Goal: Browse casually: Explore the website without a specific task or goal

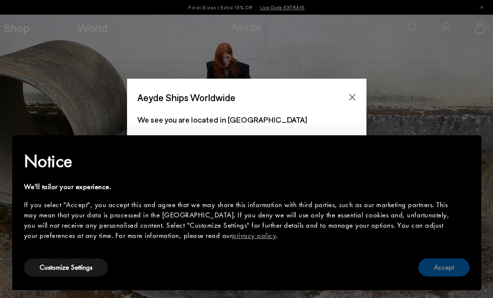
click at [448, 263] on button "Accept" at bounding box center [443, 267] width 51 height 18
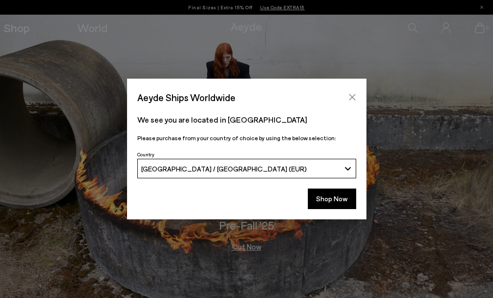
click at [352, 98] on icon "Close" at bounding box center [352, 97] width 8 height 8
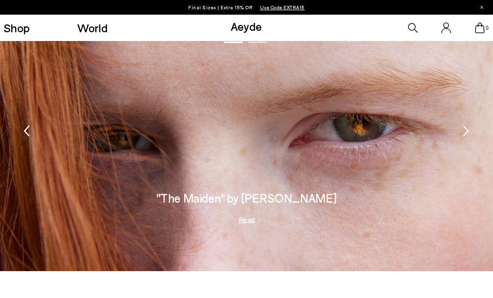
scroll to position [1029, 0]
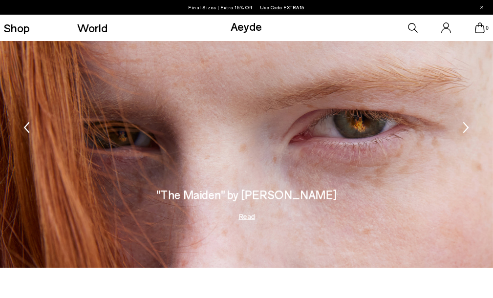
click at [466, 128] on icon "Next slide" at bounding box center [466, 127] width 6 height 21
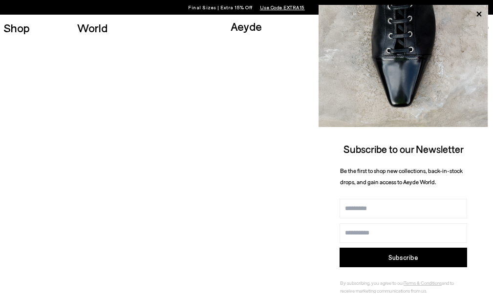
click at [150, 162] on video "2 / 2" at bounding box center [246, 129] width 493 height 278
click at [30, 131] on video "2 / 2" at bounding box center [246, 129] width 493 height 278
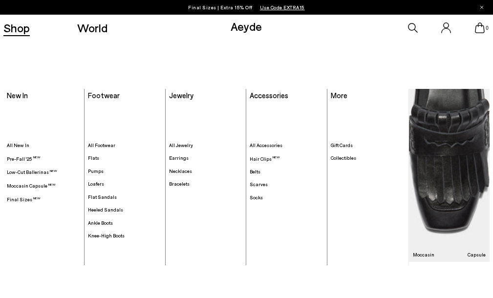
click at [12, 26] on link "Shop" at bounding box center [16, 28] width 26 height 12
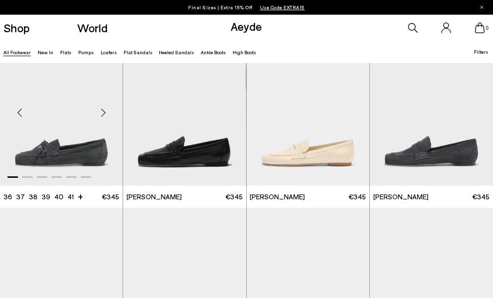
scroll to position [563, 0]
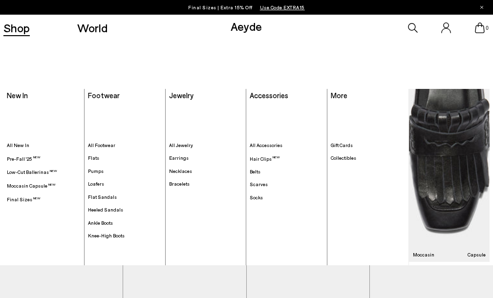
click at [22, 32] on link "Shop" at bounding box center [16, 28] width 26 height 12
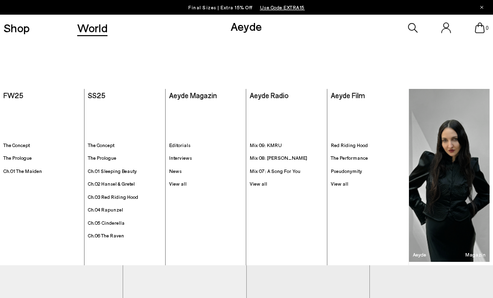
click at [103, 30] on link "World" at bounding box center [92, 28] width 30 height 12
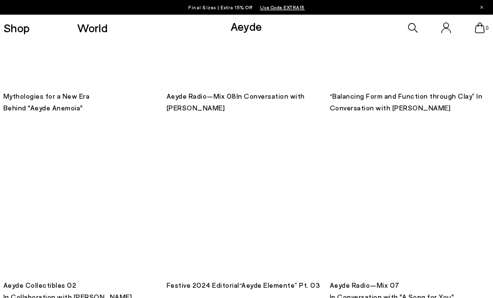
scroll to position [1025, 0]
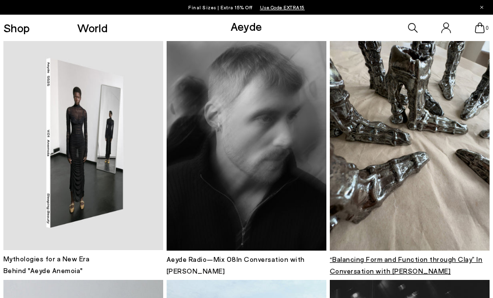
click at [347, 122] on img at bounding box center [410, 144] width 160 height 214
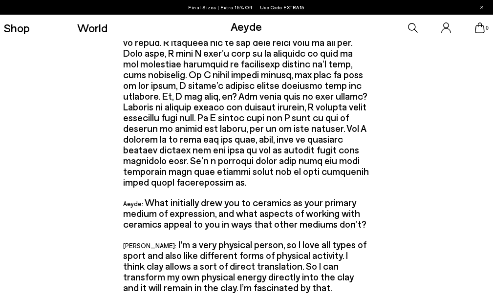
scroll to position [929, 0]
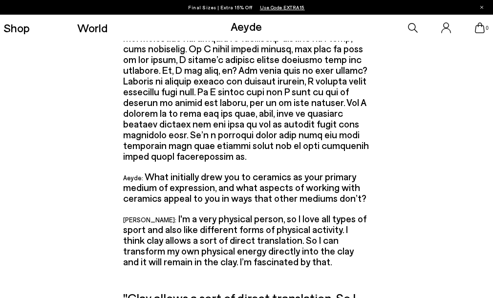
click at [244, 29] on link "Aeyde" at bounding box center [246, 26] width 31 height 14
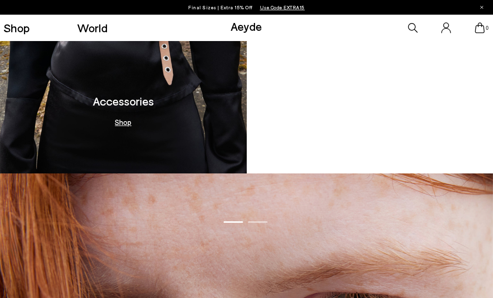
scroll to position [830, 0]
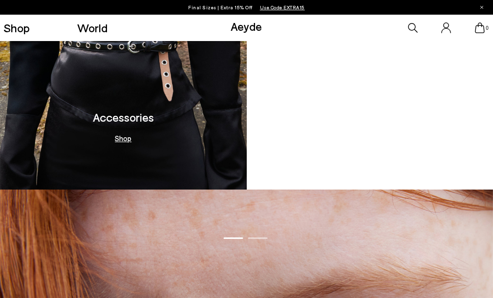
click at [349, 143] on video at bounding box center [370, 47] width 247 height 283
click at [363, 114] on h3 "Moccasin Capsule" at bounding box center [369, 117] width 93 height 12
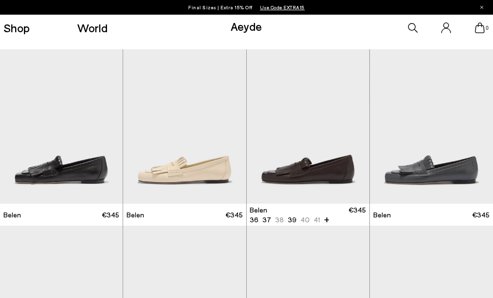
scroll to position [239, 0]
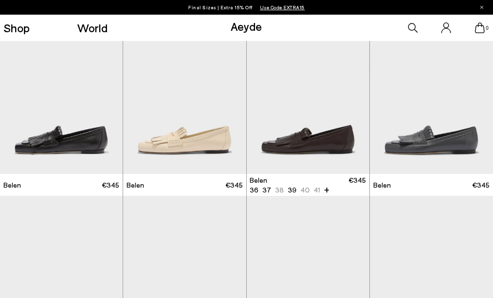
click at [365, 122] on img "1 / 6" at bounding box center [308, 97] width 123 height 154
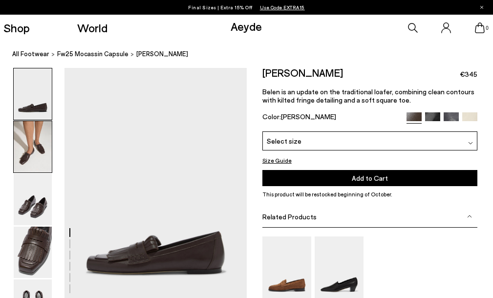
click at [26, 155] on img at bounding box center [33, 146] width 38 height 51
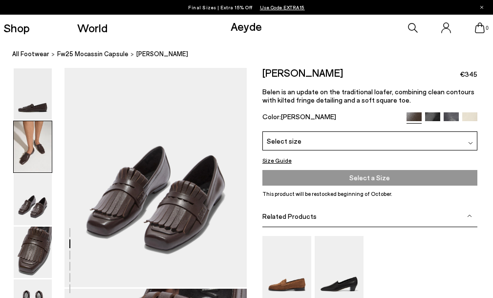
scroll to position [539, 0]
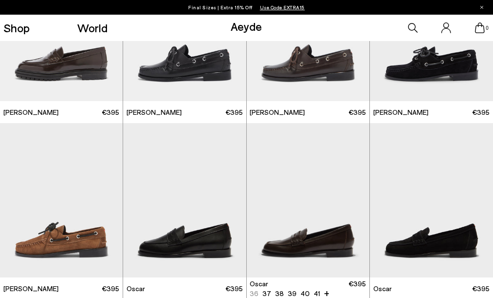
scroll to position [877, 0]
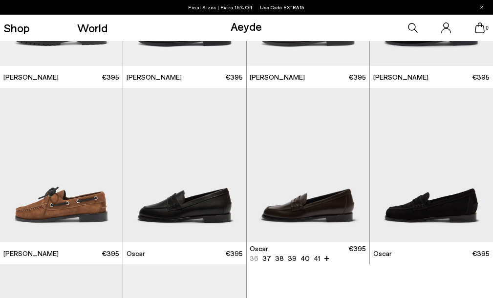
click at [344, 209] on img "1 / 6" at bounding box center [308, 165] width 123 height 154
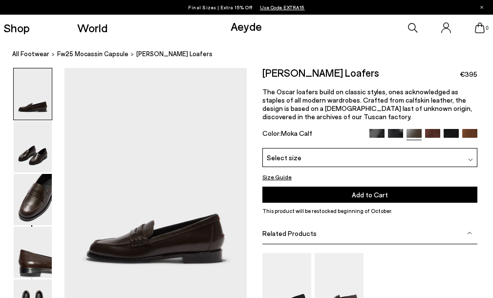
click at [481, 8] on icon at bounding box center [481, 7] width 3 height 3
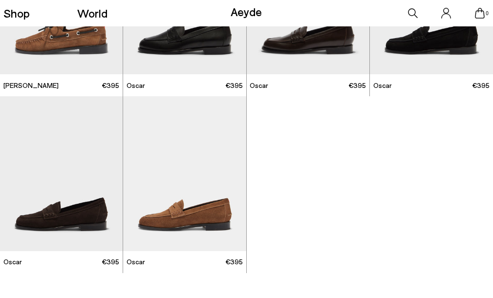
scroll to position [1038, 0]
